Goal: Check status: Check status

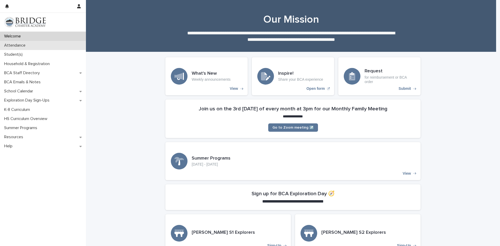
click at [45, 43] on div "Attendance" at bounding box center [43, 45] width 86 height 9
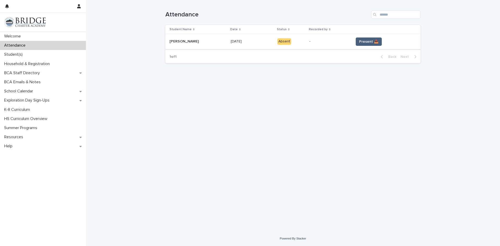
click at [367, 44] on span "Present 📥" at bounding box center [368, 41] width 19 height 5
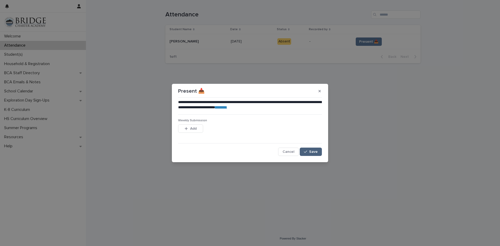
click at [307, 153] on icon "button" at bounding box center [305, 152] width 3 height 4
